Goal: Find contact information: Find contact information

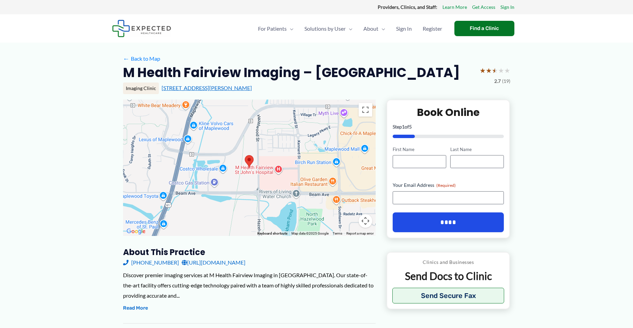
drag, startPoint x: 159, startPoint y: 87, endPoint x: 222, endPoint y: 88, distance: 62.4
click at [222, 88] on div "Imaging Clinic [STREET_ADDRESS][PERSON_NAME]" at bounding box center [316, 88] width 387 height 12
copy link "[STREET_ADDRESS][PERSON_NAME]"
